Goal: Task Accomplishment & Management: Use online tool/utility

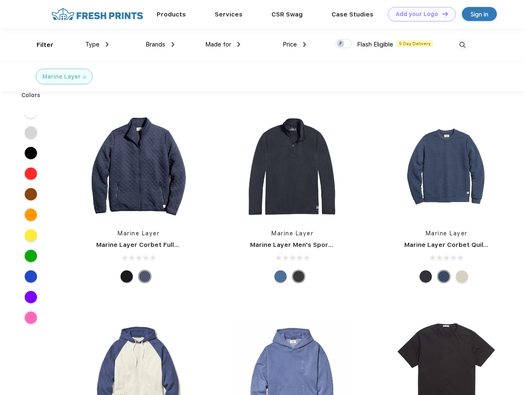
scroll to position [0, 0]
click at [419, 14] on link "Add your Logo Design Tool" at bounding box center [422, 14] width 68 height 14
click at [0, 0] on div "Design Tool" at bounding box center [0, 0] width 0 height 0
click at [441, 14] on link "Add your Logo Design Tool" at bounding box center [422, 14] width 68 height 14
click at [39, 45] on div "Filter" at bounding box center [45, 44] width 17 height 9
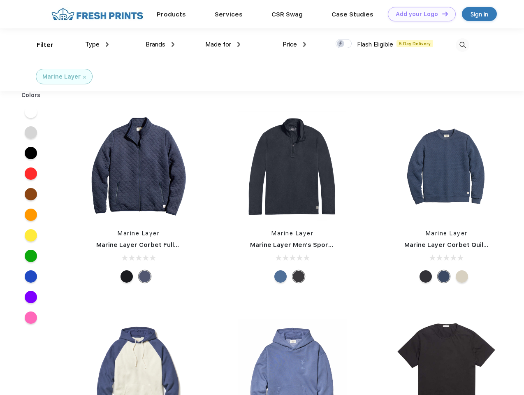
click at [97, 44] on span "Type" at bounding box center [92, 44] width 14 height 7
click at [160, 44] on span "Brands" at bounding box center [156, 44] width 20 height 7
click at [223, 44] on span "Made for" at bounding box center [218, 44] width 26 height 7
click at [294, 44] on span "Price" at bounding box center [290, 44] width 14 height 7
click at [344, 44] on div at bounding box center [344, 43] width 16 height 9
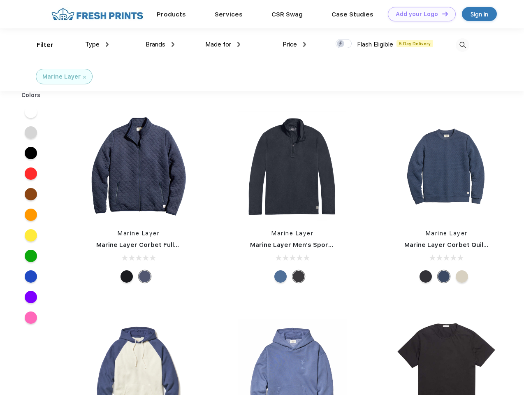
click at [341, 44] on input "checkbox" at bounding box center [338, 41] width 5 height 5
click at [462, 45] on img at bounding box center [463, 45] width 14 height 14
